Goal: Task Accomplishment & Management: Complete application form

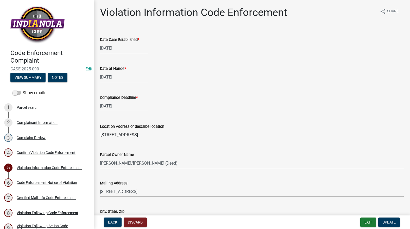
select select "634d5426-b8b3-48ee-aa1e-d523f7499186"
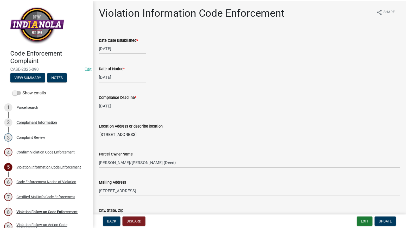
scroll to position [38, 0]
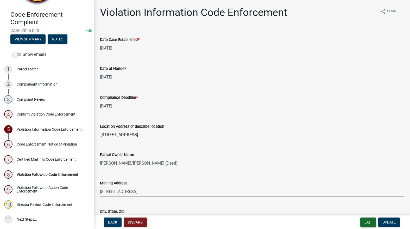
click at [366, 222] on button "Exit" at bounding box center [368, 221] width 16 height 9
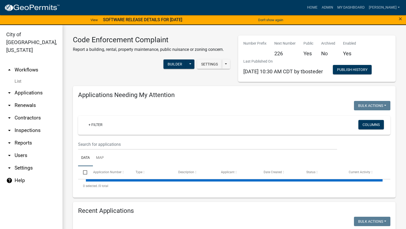
select select "3: 100"
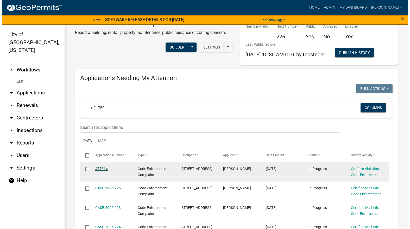
scroll to position [26, 0]
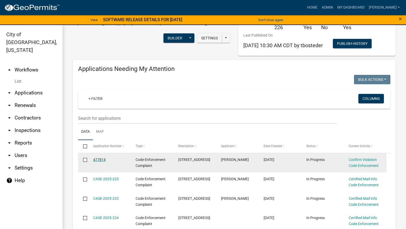
click at [103, 160] on link "477814" at bounding box center [99, 159] width 12 height 4
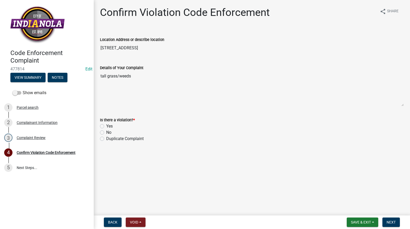
click at [106, 127] on label "Yes" at bounding box center [109, 126] width 7 height 6
click at [106, 126] on input "Yes" at bounding box center [107, 124] width 3 height 3
radio input "true"
click at [390, 217] on nav "Back Void Withdraw Lock Expire Void Save & Exit Save Save & Exit Next" at bounding box center [252, 222] width 316 height 14
click at [391, 219] on button "Next" at bounding box center [390, 221] width 17 height 9
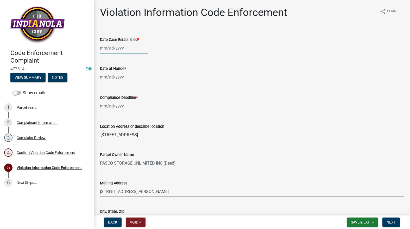
click at [117, 46] on div at bounding box center [124, 48] width 48 height 11
select select "9"
select select "2025"
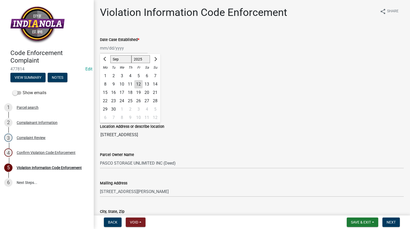
click at [140, 84] on div "12" at bounding box center [138, 84] width 8 height 8
type input "[DATE]"
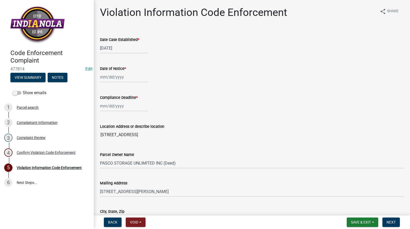
select select "9"
select select "2025"
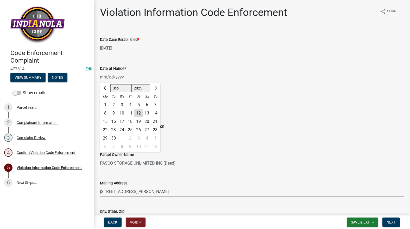
click at [128, 77] on div "[PERSON_NAME] Feb Mar Apr [PERSON_NAME][DATE] Oct Nov [DATE] 1526 1527 1528 152…" at bounding box center [124, 77] width 48 height 11
click at [138, 113] on div "12" at bounding box center [138, 113] width 8 height 8
type input "[DATE]"
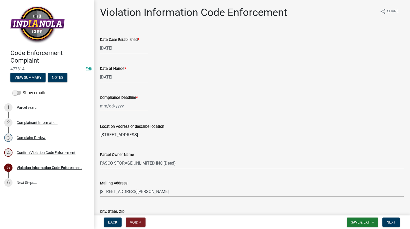
click at [135, 108] on div at bounding box center [124, 105] width 48 height 11
select select "9"
select select "2025"
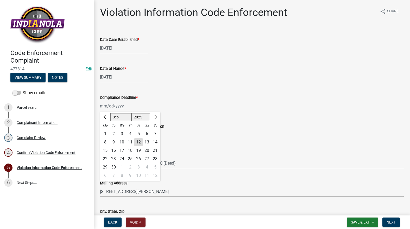
click at [137, 158] on div "26" at bounding box center [138, 158] width 8 height 8
type input "[DATE]"
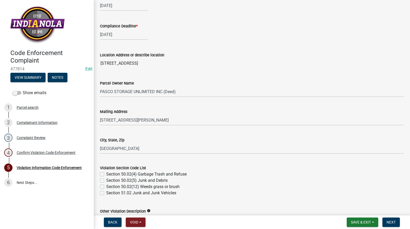
scroll to position [156, 0]
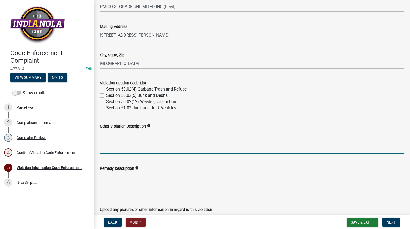
click at [195, 148] on textarea "Other Violation Description" at bounding box center [252, 141] width 304 height 24
paste textarea "154.02 (7) (C) All undeveloped properties adjacent to a developed property - no…"
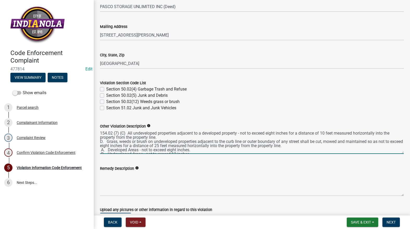
scroll to position [7, 0]
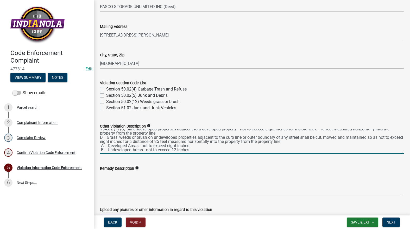
type textarea "154.02 (7) (C) All undeveloped properties adjacent to a developed property - no…"
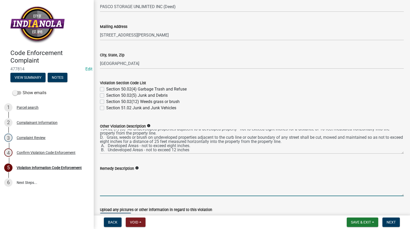
click at [196, 187] on textarea "Remedy Description" at bounding box center [252, 183] width 304 height 24
paste textarea "Mow ENTIRE property in accordance with above mentioned code."
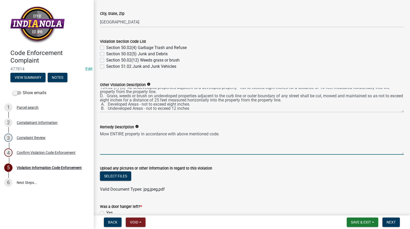
scroll to position [267, 0]
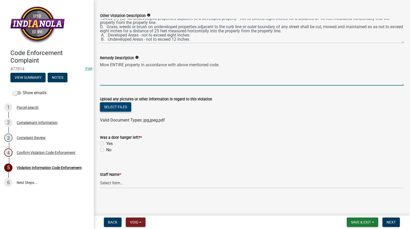
type textarea "Mow ENTIRE property in accordance with above mentioned code."
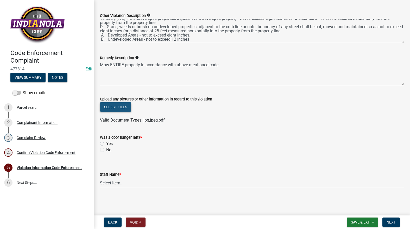
click at [126, 107] on button "Select files" at bounding box center [115, 106] width 31 height 9
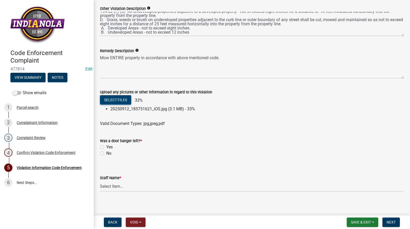
scroll to position [277, 0]
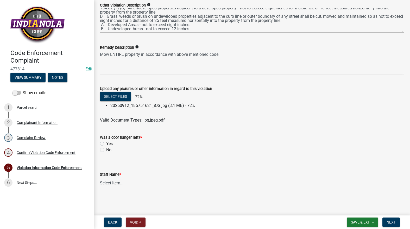
click at [117, 181] on select "Select Item... [PERSON_NAME] [PERSON_NAME] [PERSON_NAME] Other" at bounding box center [252, 182] width 304 height 11
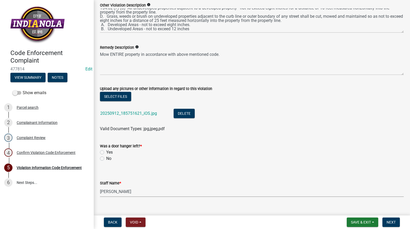
click at [100, 186] on select "Select Item... [PERSON_NAME] [PERSON_NAME] [PERSON_NAME] Other" at bounding box center [252, 191] width 304 height 11
select select "634d5426-b8b3-48ee-aa1e-d523f7499186"
click at [102, 149] on div "Was a door hanger left? *" at bounding box center [252, 146] width 304 height 6
click at [106, 156] on label "No" at bounding box center [108, 158] width 5 height 6
click at [106, 156] on input "No" at bounding box center [107, 156] width 3 height 3
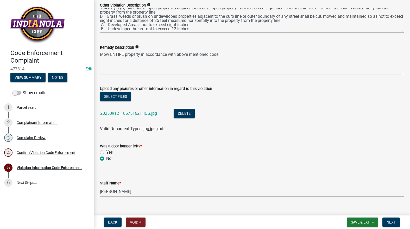
radio input "true"
click at [391, 219] on button "Next" at bounding box center [390, 221] width 17 height 9
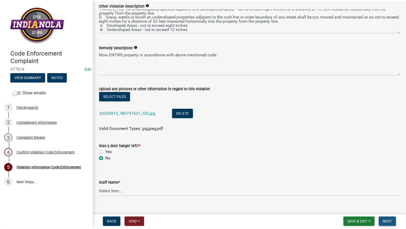
scroll to position [0, 0]
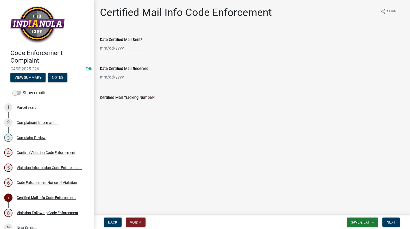
click at [128, 41] on label "Date Certified Mail Sent *" at bounding box center [121, 40] width 42 height 4
click at [128, 43] on input "Date Certified Mail Sent *" at bounding box center [124, 48] width 48 height 11
select select "9"
select select "2025"
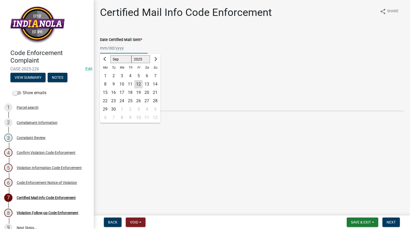
click at [125, 49] on input "Date Certified Mail Sent *" at bounding box center [124, 48] width 48 height 11
click at [139, 80] on div "12" at bounding box center [138, 84] width 8 height 8
type input "[DATE]"
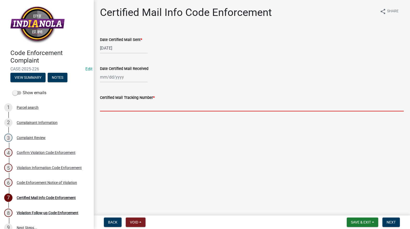
click at [144, 107] on input "Certified Mail Tracking Number *" at bounding box center [252, 105] width 304 height 11
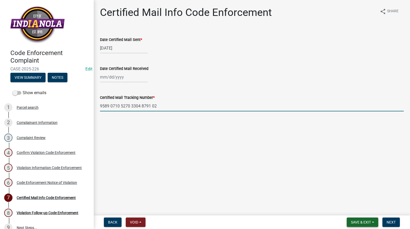
type input "9589 0710 5270 3304 8791 02"
click at [354, 223] on span "Save & Exit" at bounding box center [361, 222] width 20 height 4
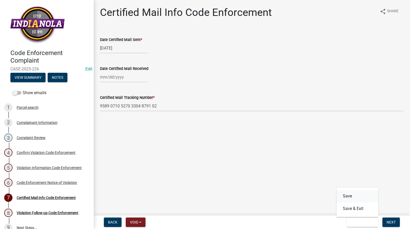
click at [354, 194] on button "Save" at bounding box center [358, 195] width 42 height 12
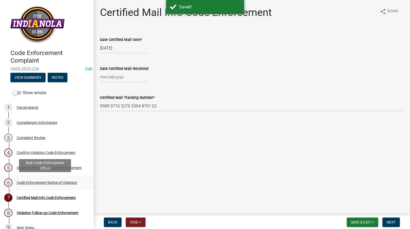
drag, startPoint x: 59, startPoint y: 181, endPoint x: 61, endPoint y: 178, distance: 3.3
click at [59, 180] on div "Code Enforcement Notice of Violation" at bounding box center [47, 182] width 60 height 4
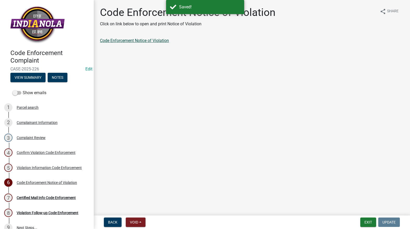
click at [141, 42] on link "Code Enforcement Notice of Violation" at bounding box center [134, 40] width 69 height 5
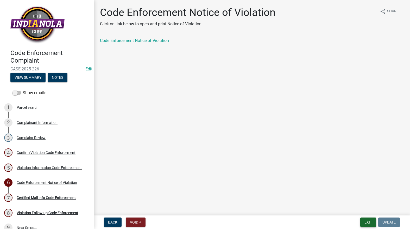
click at [372, 221] on button "Exit" at bounding box center [368, 221] width 16 height 9
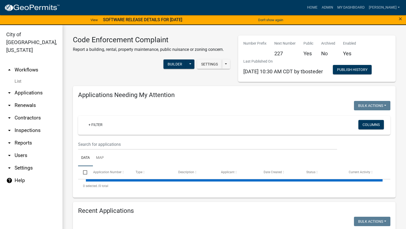
select select "3: 100"
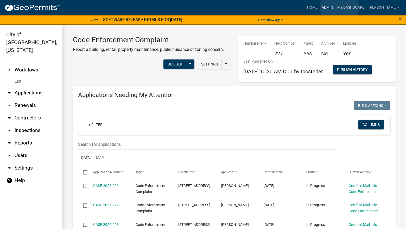
click at [335, 7] on link "Admin" at bounding box center [328, 8] width 16 height 10
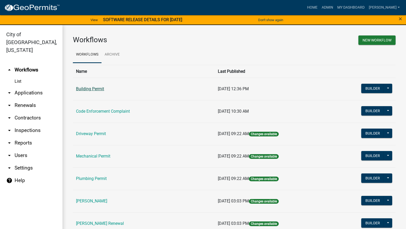
click at [96, 88] on link "Building Permit" at bounding box center [90, 88] width 28 height 5
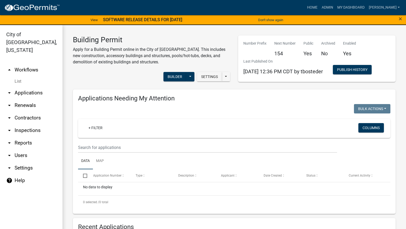
select select "3: 100"
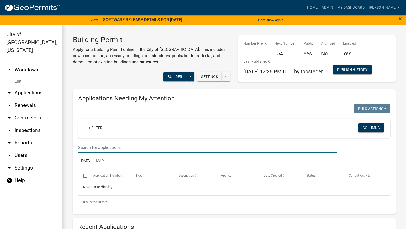
click at [114, 146] on input "text" at bounding box center [207, 147] width 259 height 11
type input "404"
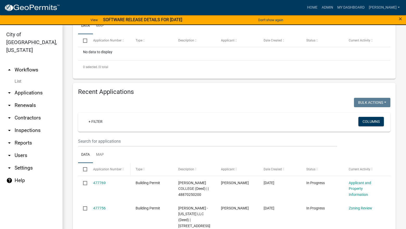
scroll to position [156, 0]
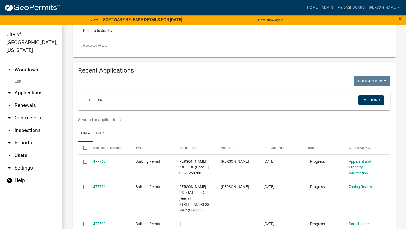
click at [120, 125] on input "text" at bounding box center [207, 119] width 259 height 11
type input "404"
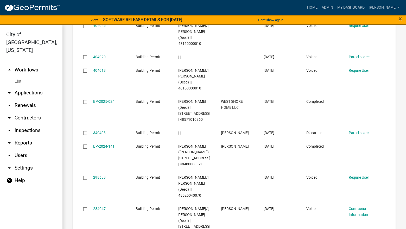
scroll to position [468, 0]
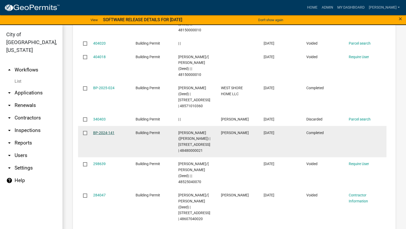
click at [112, 130] on link "BP-2024-141" at bounding box center [103, 132] width 21 height 4
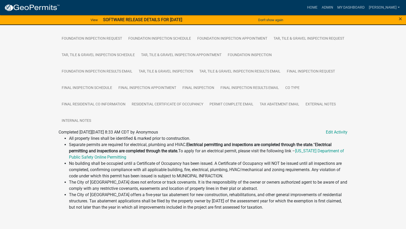
scroll to position [208, 0]
click at [94, 117] on link "Internal Notes" at bounding box center [77, 120] width 36 height 17
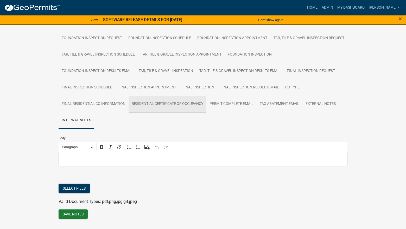
click at [200, 103] on link "Residential Certificate of Occupancy" at bounding box center [168, 104] width 78 height 17
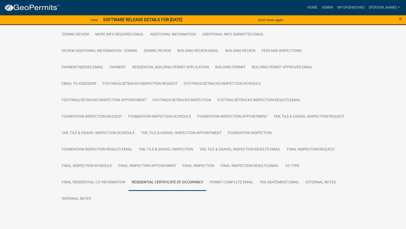
scroll to position [142, 0]
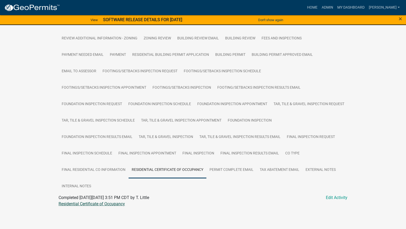
click at [71, 201] on link "Residential Certificate of Occupancy" at bounding box center [92, 203] width 66 height 5
